Goal: Navigation & Orientation: Find specific page/section

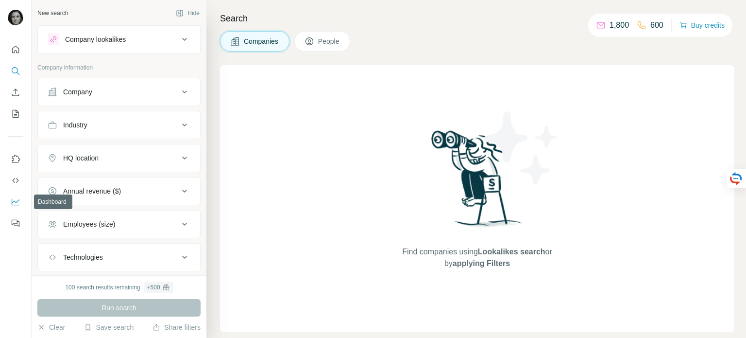
click at [17, 204] on icon "Dashboard" at bounding box center [16, 202] width 10 height 10
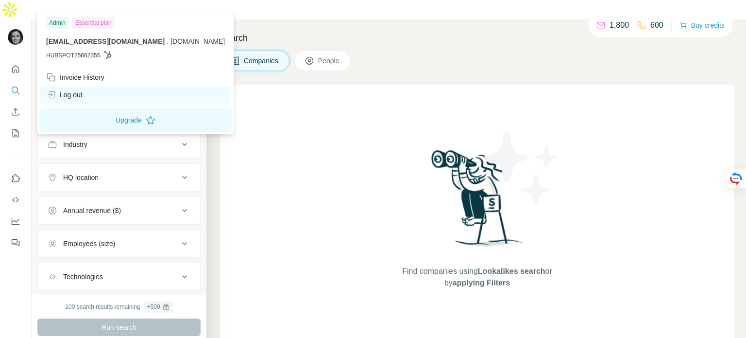
click at [78, 98] on div "Log out" at bounding box center [64, 95] width 36 height 10
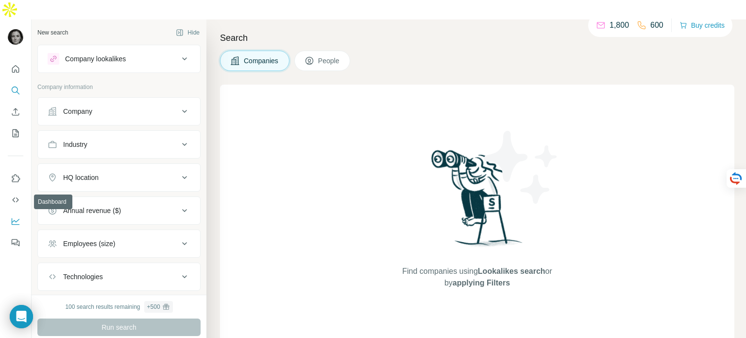
click at [19, 216] on icon "Dashboard" at bounding box center [16, 221] width 10 height 10
